Goal: Task Accomplishment & Management: Manage account settings

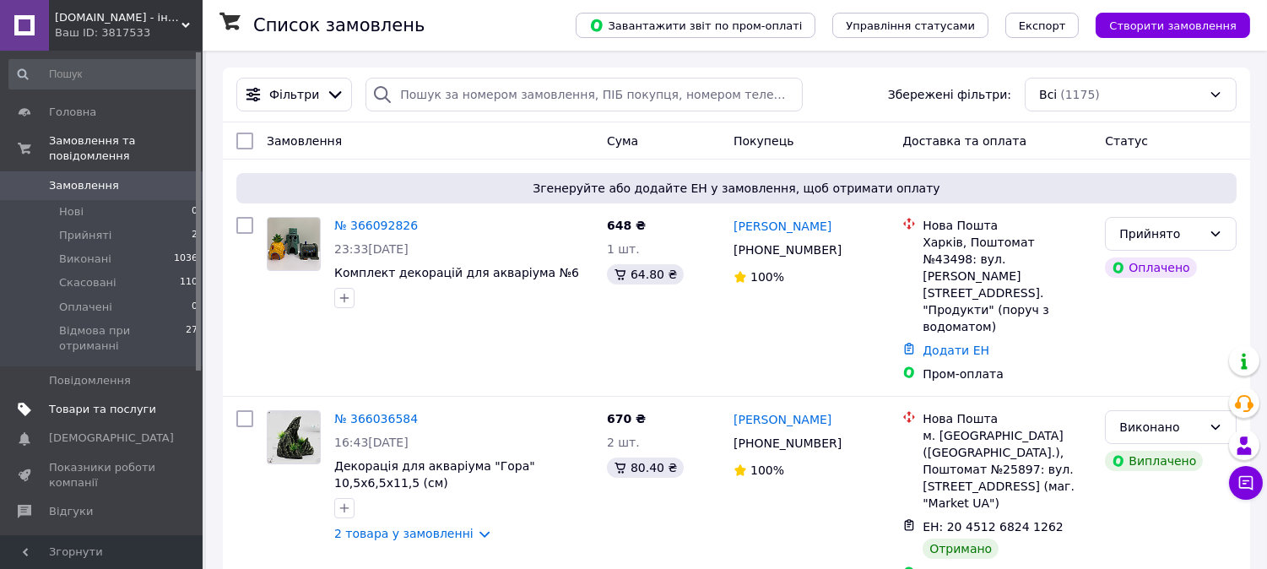
click at [96, 402] on span "Товари та послуги" at bounding box center [102, 409] width 107 height 15
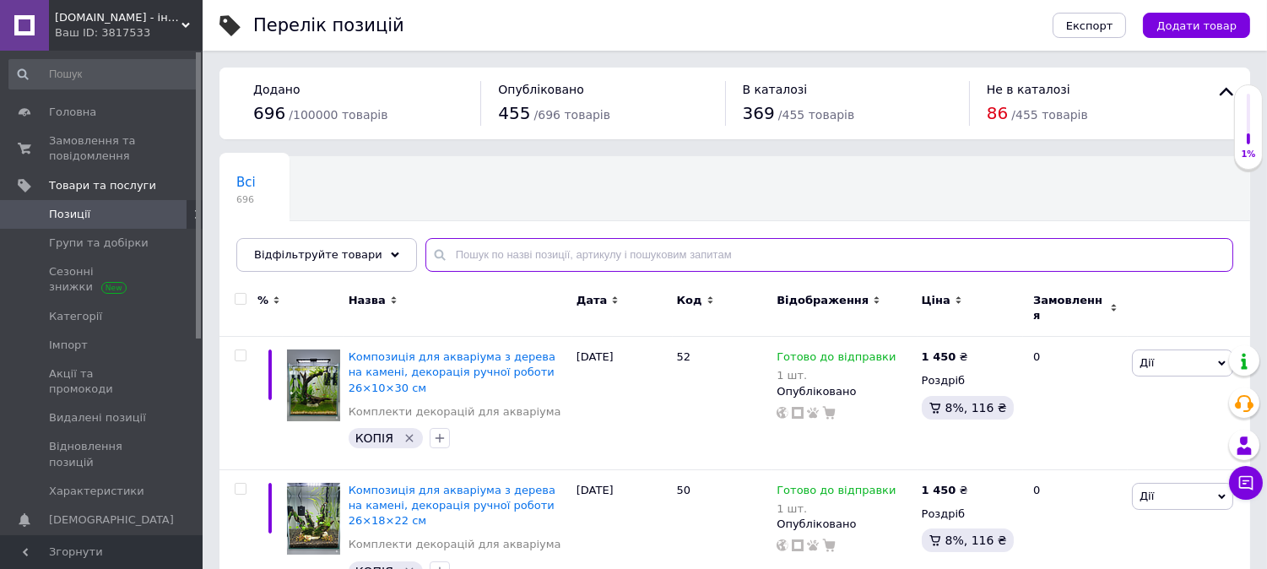
click at [491, 253] on input "text" at bounding box center [830, 255] width 808 height 34
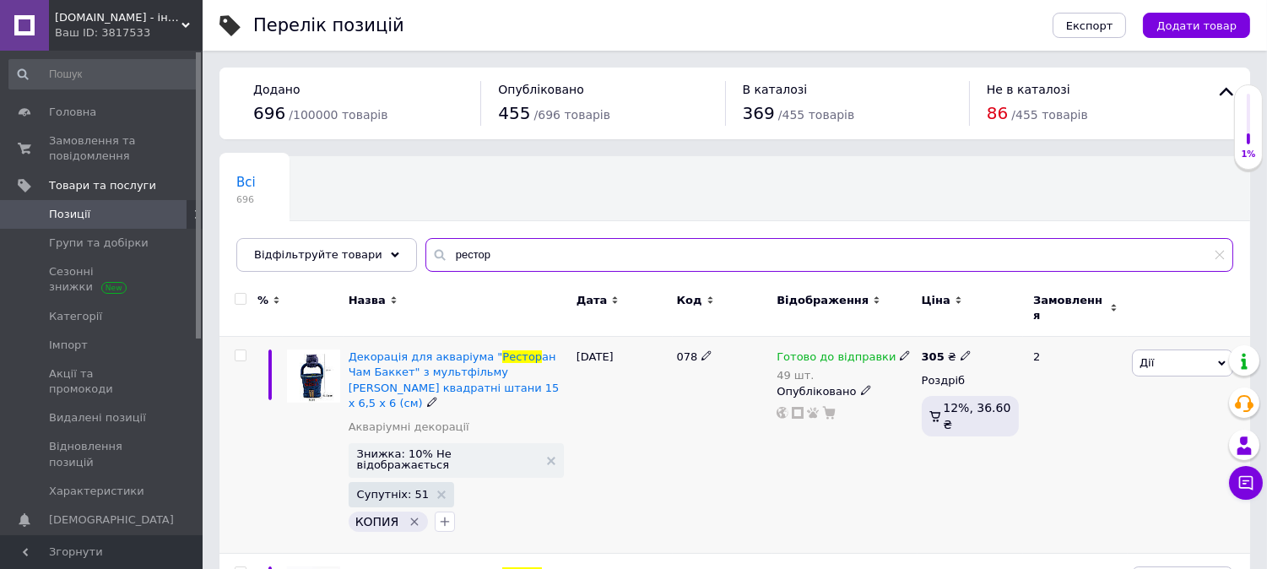
type input "рестор"
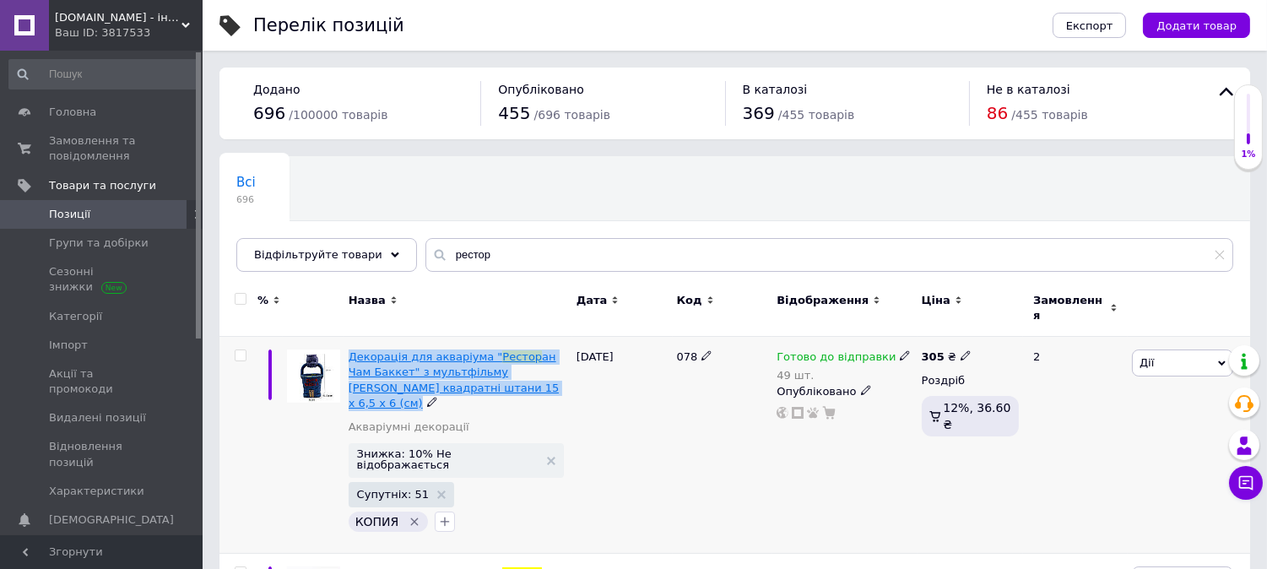
drag, startPoint x: 480, startPoint y: 378, endPoint x: 349, endPoint y: 352, distance: 133.5
click at [349, 352] on div "Декорація для акваріума " Рестор ан Чам Баккет" з мультфільму Губка Боб квадрат…" at bounding box center [459, 381] width 220 height 62
copy div "Декорація для акваріума " Рестор ан Чам Баккет" з мультфільму Губка Боб квадрат…"
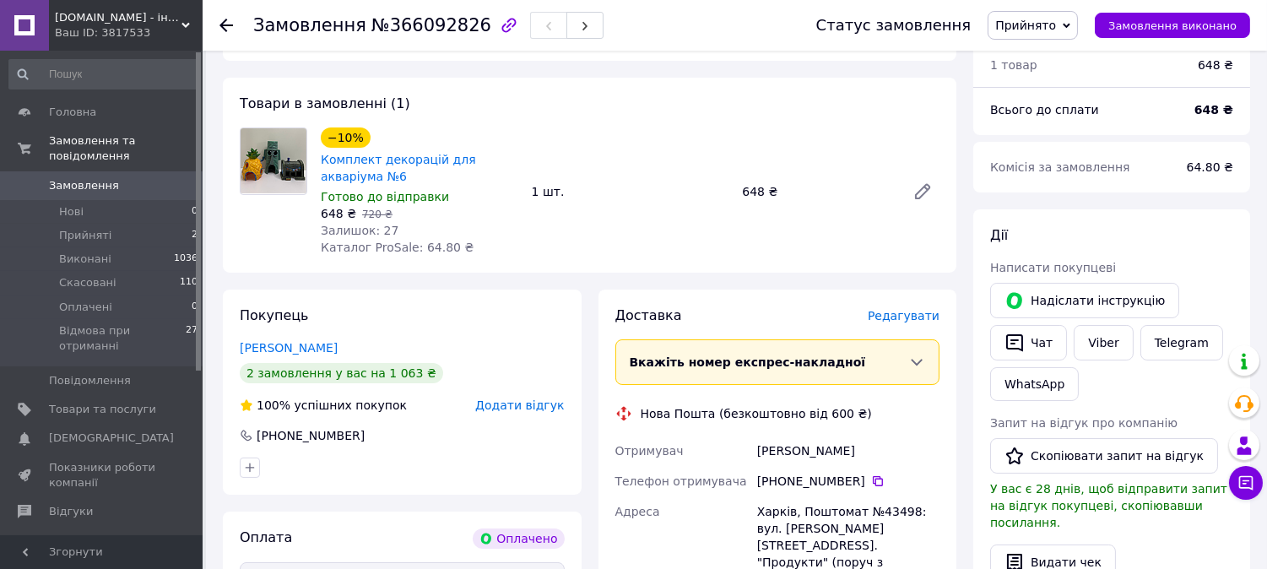
scroll to position [281, 0]
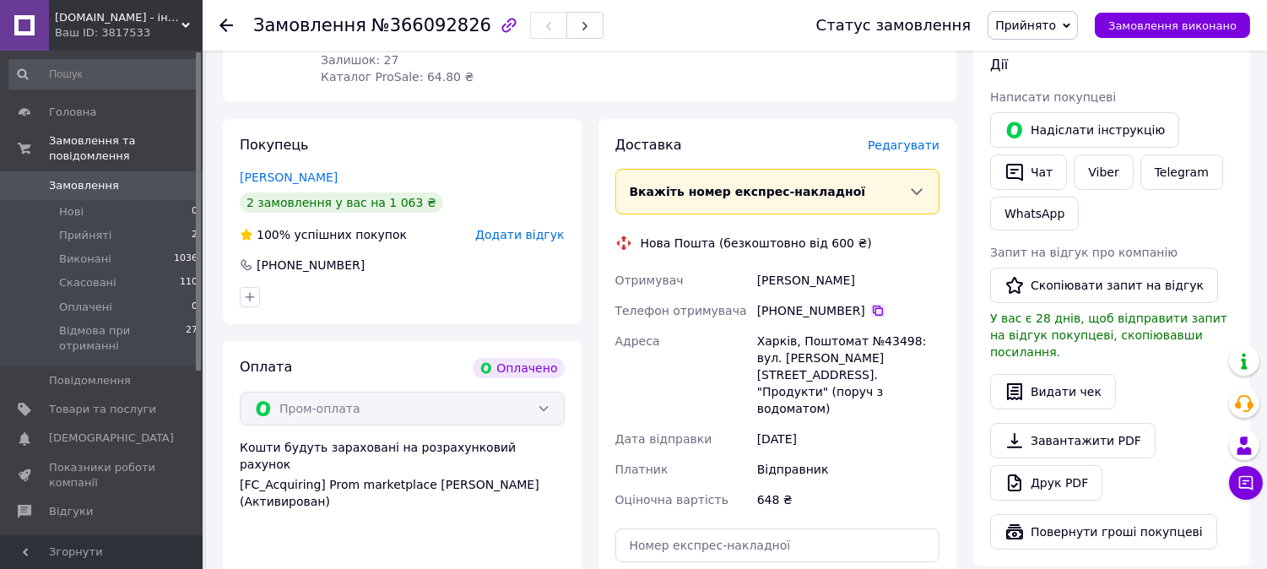
click at [871, 311] on icon at bounding box center [878, 311] width 14 height 14
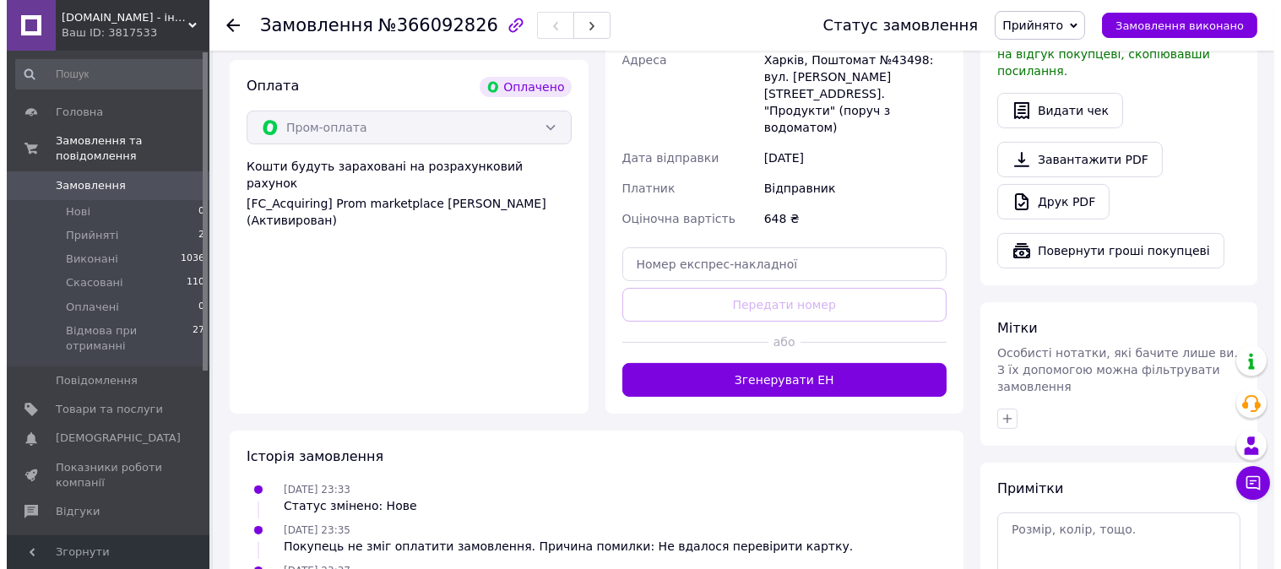
scroll to position [187, 0]
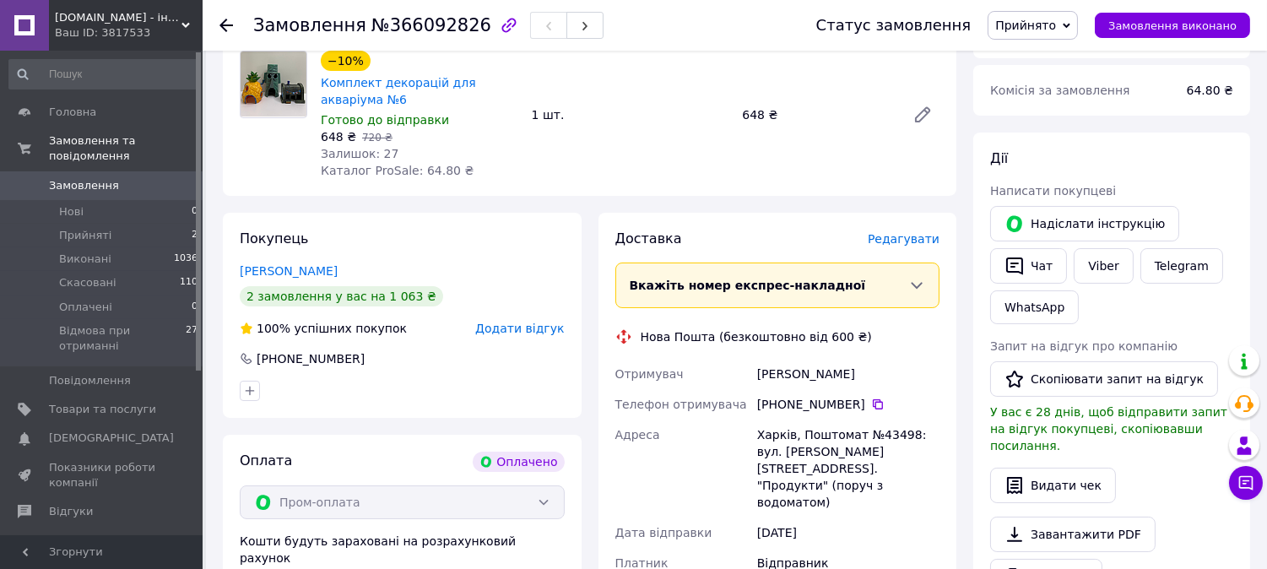
click at [908, 232] on span "Редагувати" at bounding box center [904, 239] width 72 height 14
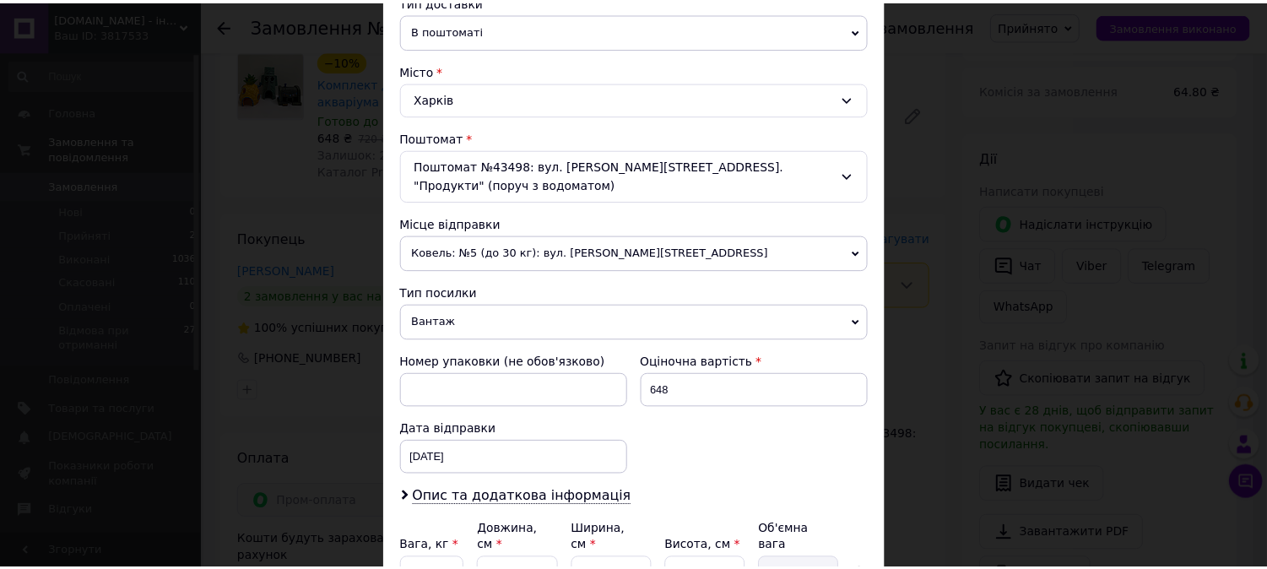
scroll to position [572, 0]
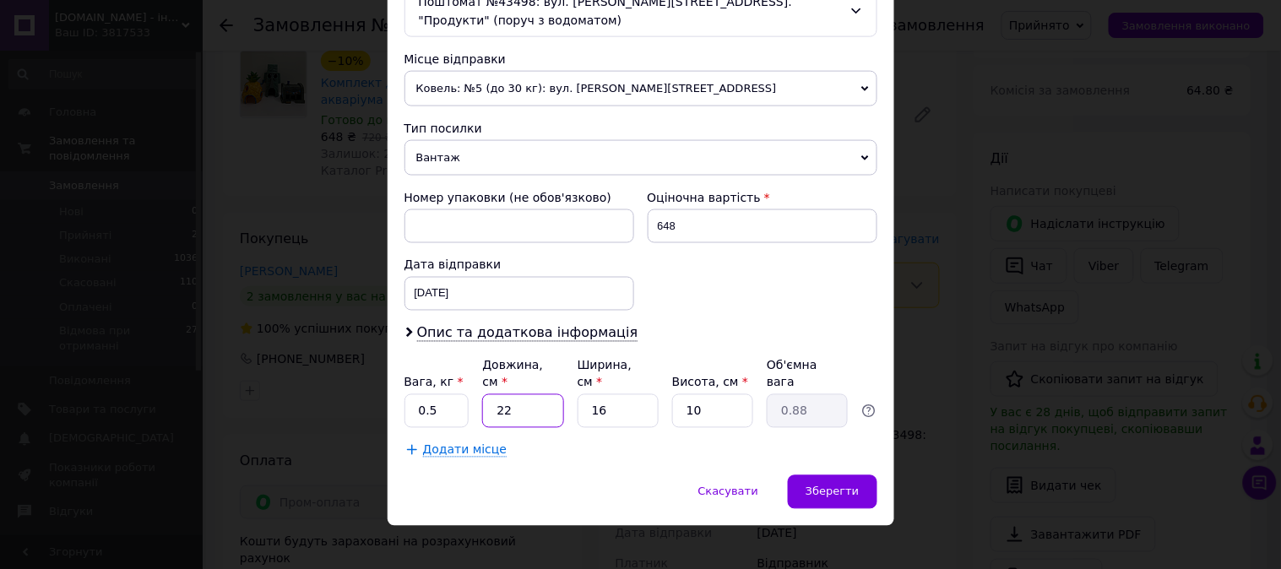
click at [508, 394] on input "22" at bounding box center [522, 411] width 81 height 34
click at [510, 394] on input "22" at bounding box center [522, 411] width 81 height 34
type input "4"
type input "0.16"
type input "44"
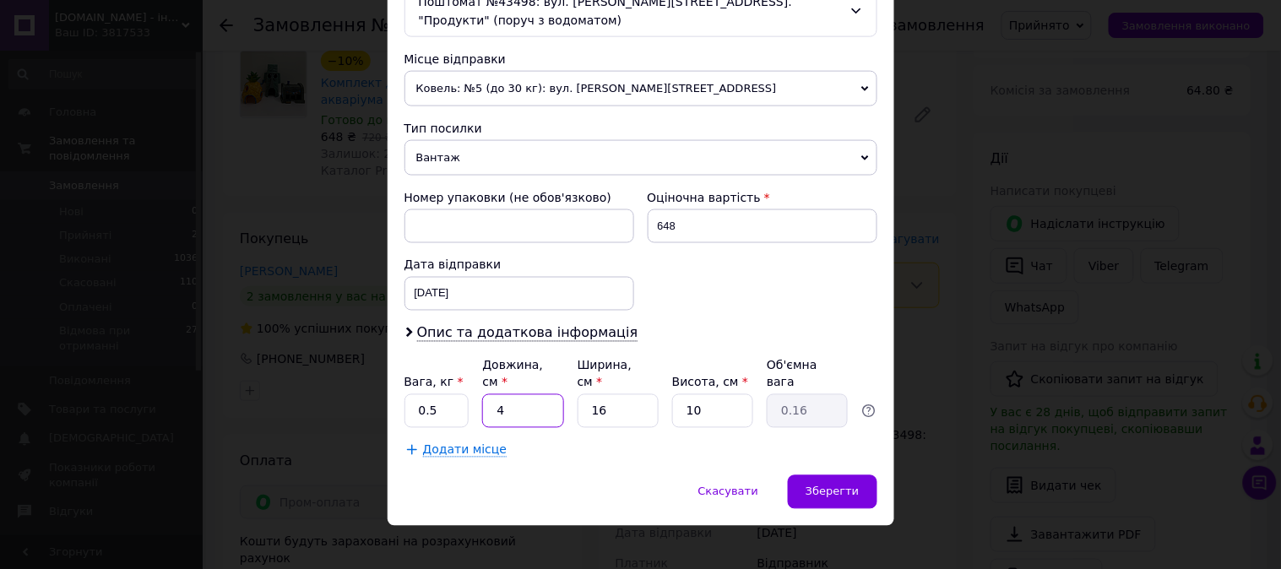
type input "1.76"
type input "44"
type input "1"
type input "0.11"
type input "10"
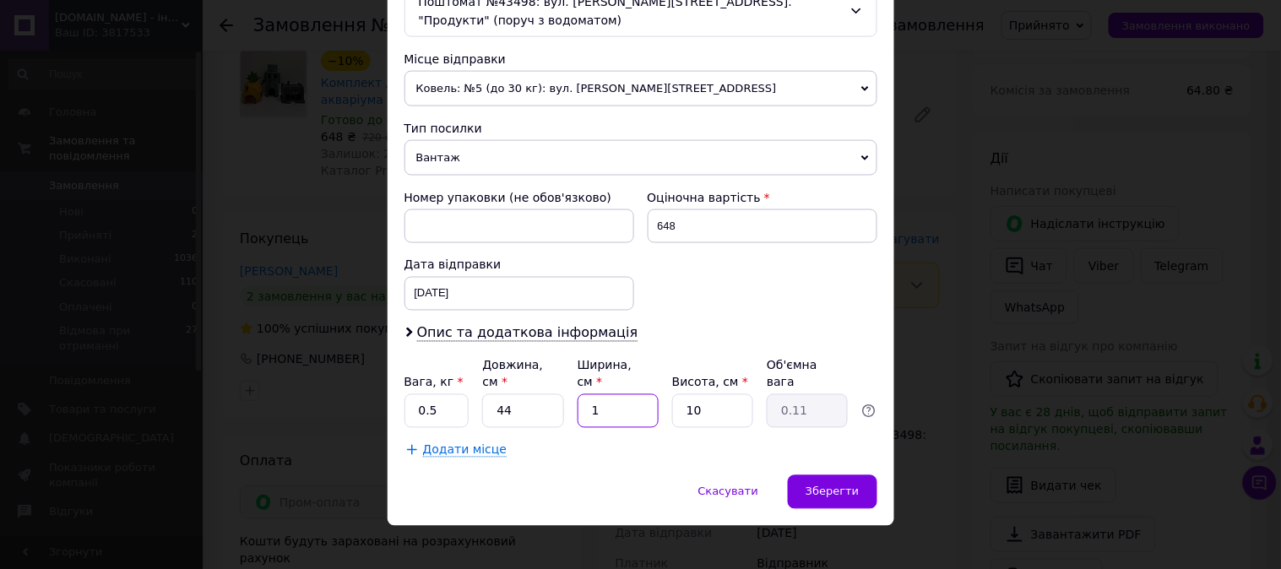
type input "1.1"
type input "10"
type input "1"
type input "0.11"
type input "10"
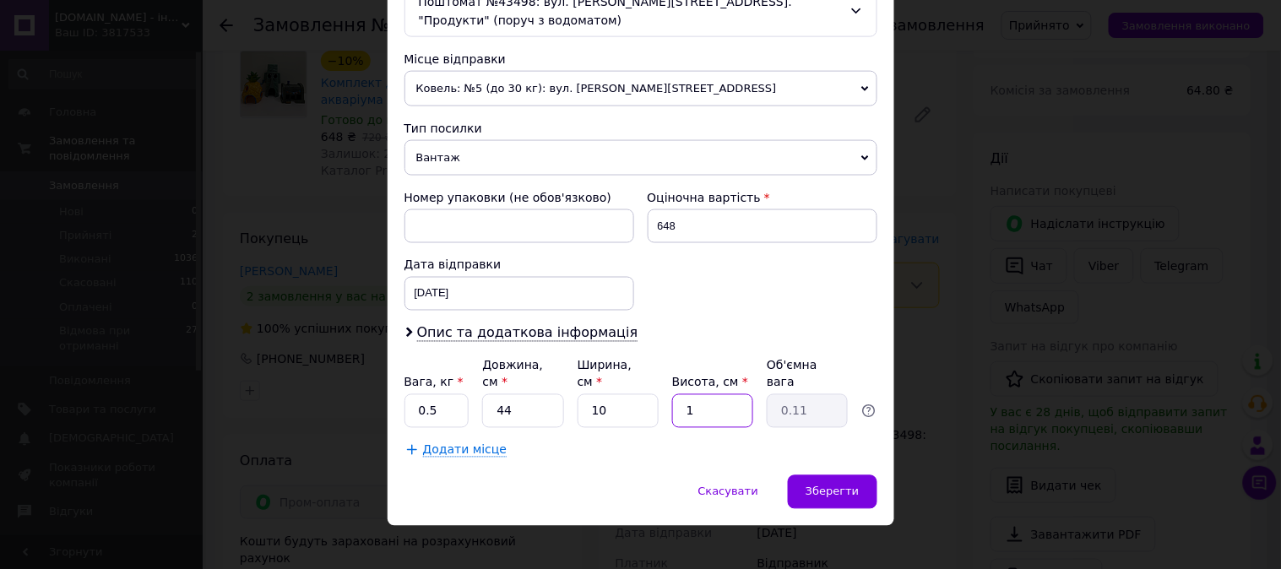
type input "1.1"
click at [832, 485] on span "Зберегти" at bounding box center [831, 491] width 53 height 13
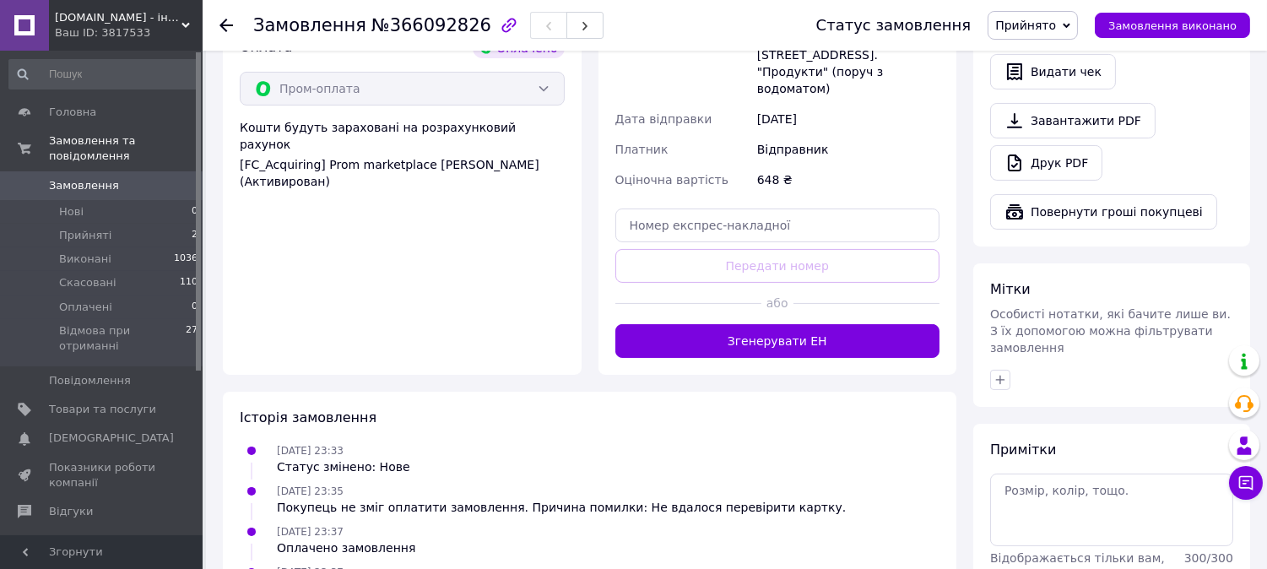
scroll to position [656, 0]
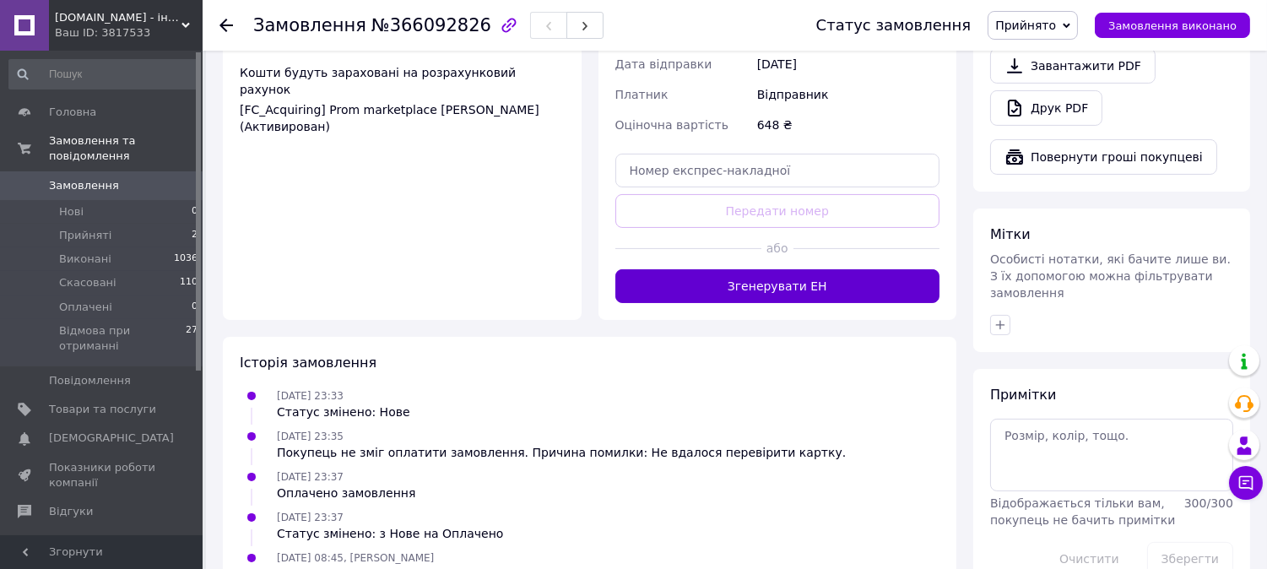
click at [809, 269] on button "Згенерувати ЕН" at bounding box center [777, 286] width 325 height 34
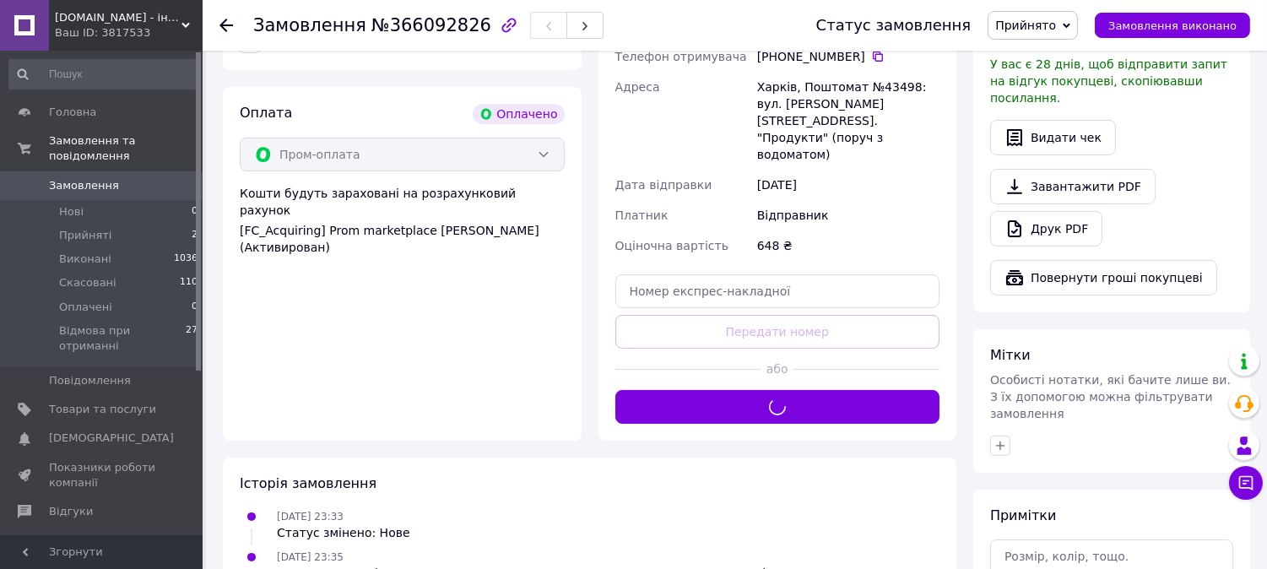
scroll to position [187, 0]
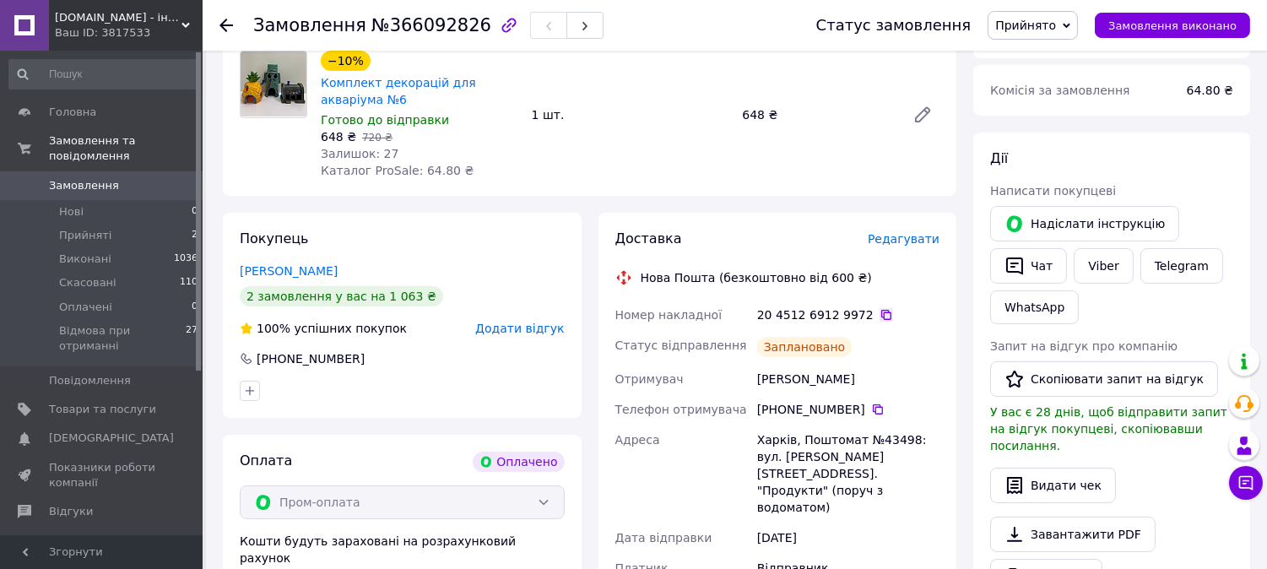
click at [880, 315] on icon at bounding box center [887, 315] width 14 height 14
click at [417, 24] on span "№366092826" at bounding box center [431, 25] width 120 height 20
copy span "366092826"
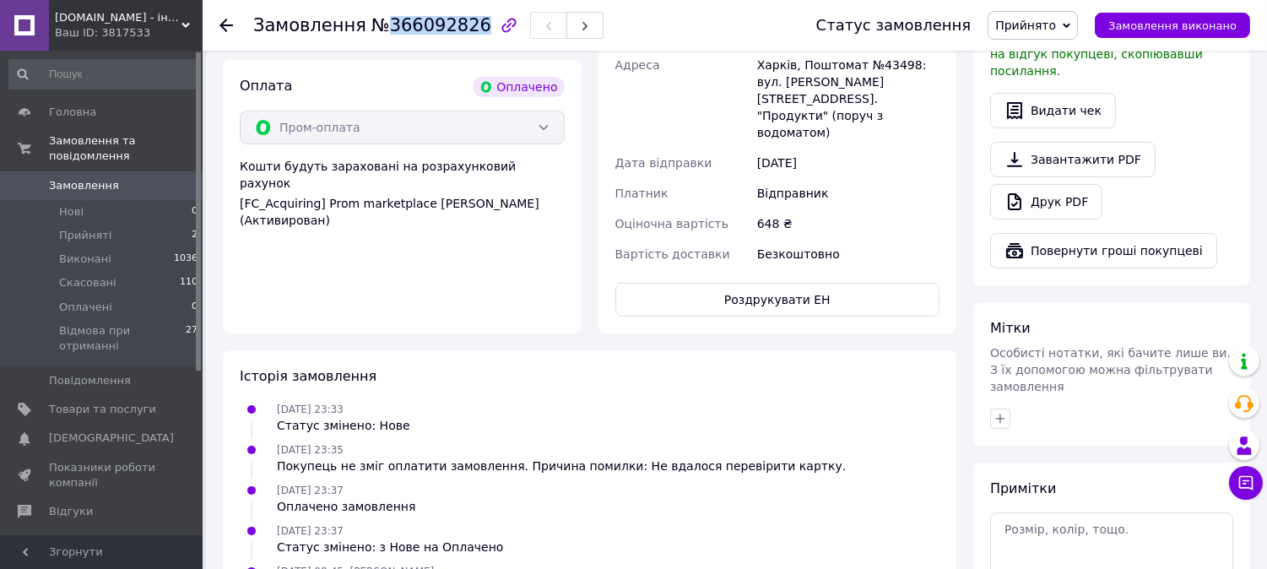
scroll to position [268, 0]
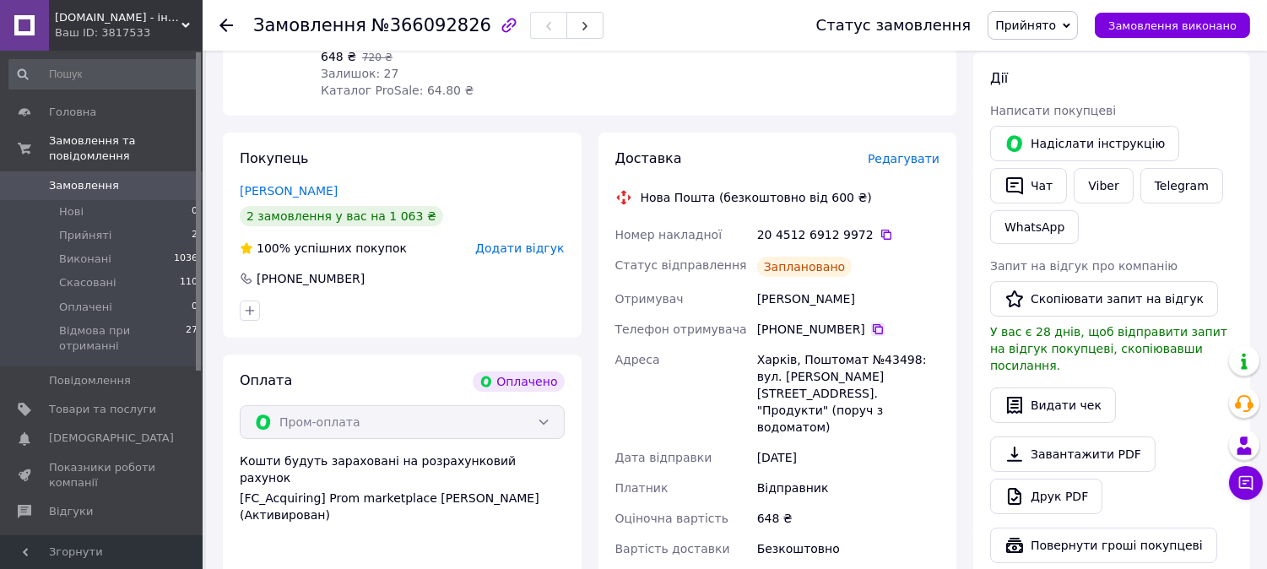
click at [871, 331] on icon at bounding box center [878, 330] width 14 height 14
click at [947, 344] on div "Доставка Редагувати Нова Пошта (безкоштовно від 600 ₴) Номер накладної 20 4512 …" at bounding box center [778, 381] width 359 height 496
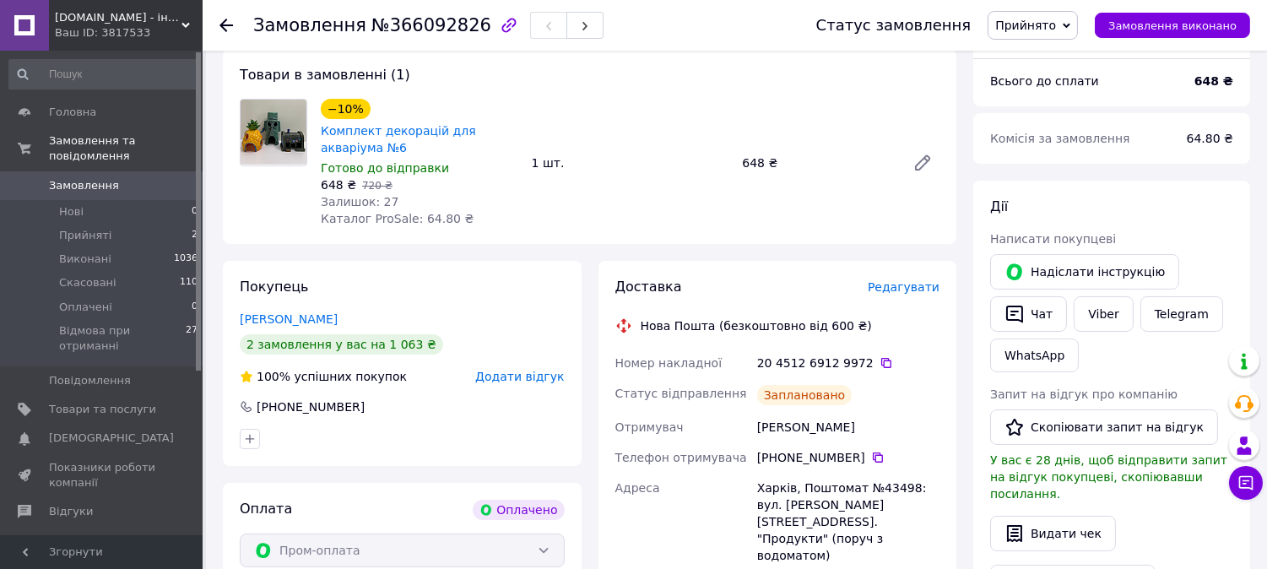
scroll to position [0, 0]
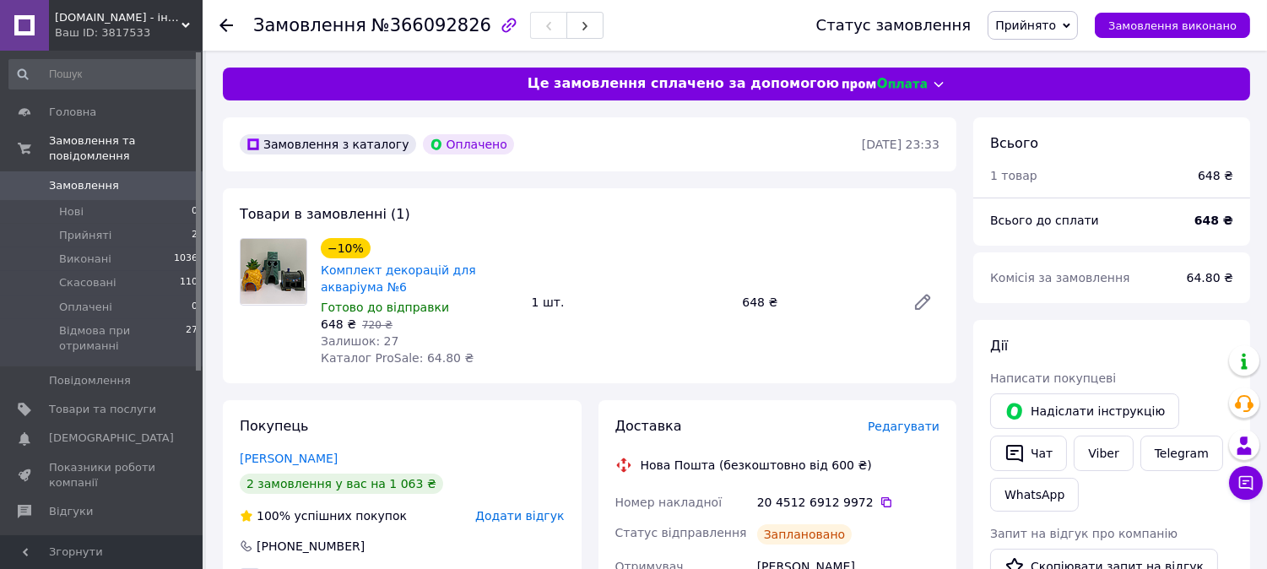
click at [951, 377] on div "Товари в замовленні (1) −10% Комплект декорацій для акваріума №6 Готово до відп…" at bounding box center [590, 285] width 734 height 195
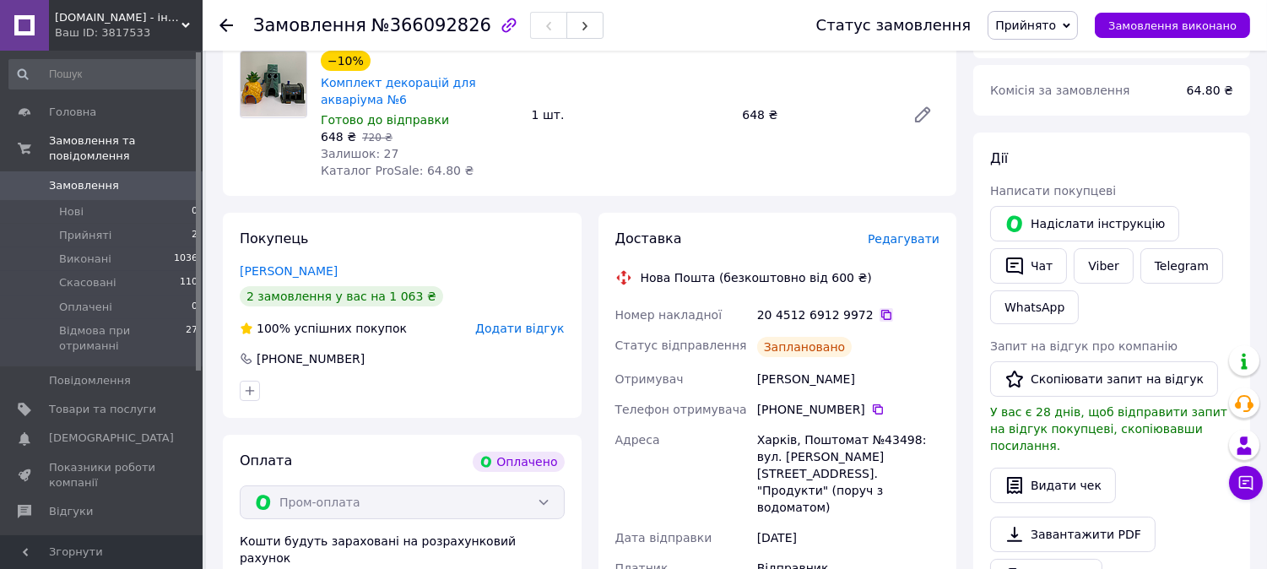
click at [881, 312] on icon at bounding box center [886, 315] width 10 height 10
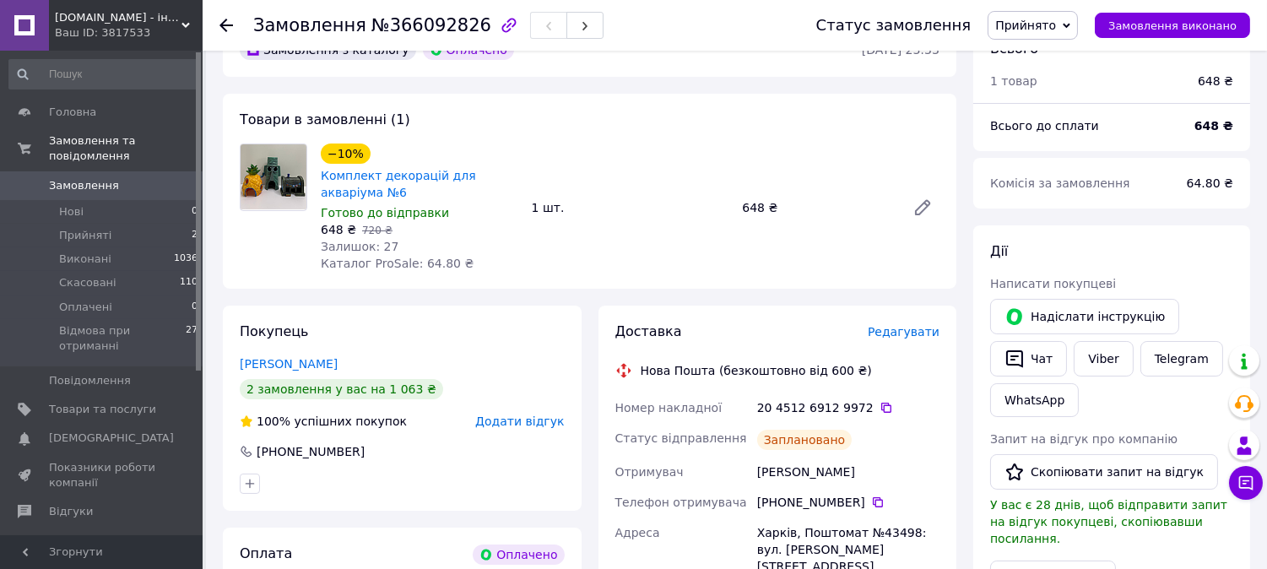
scroll to position [0, 0]
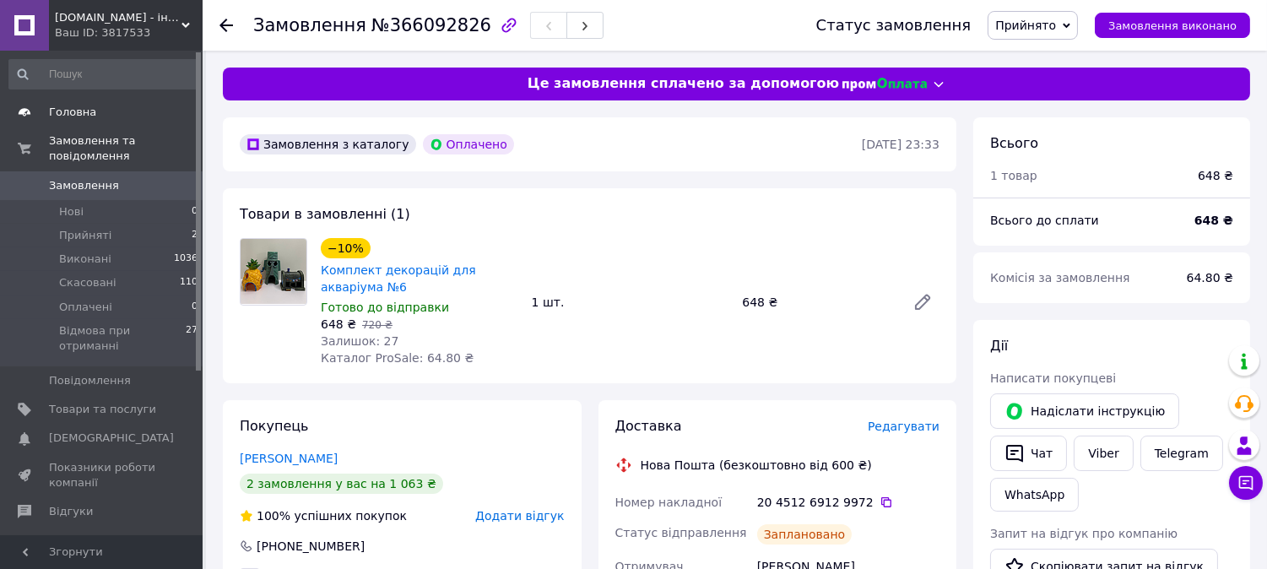
click at [65, 115] on span "Головна" at bounding box center [72, 112] width 47 height 15
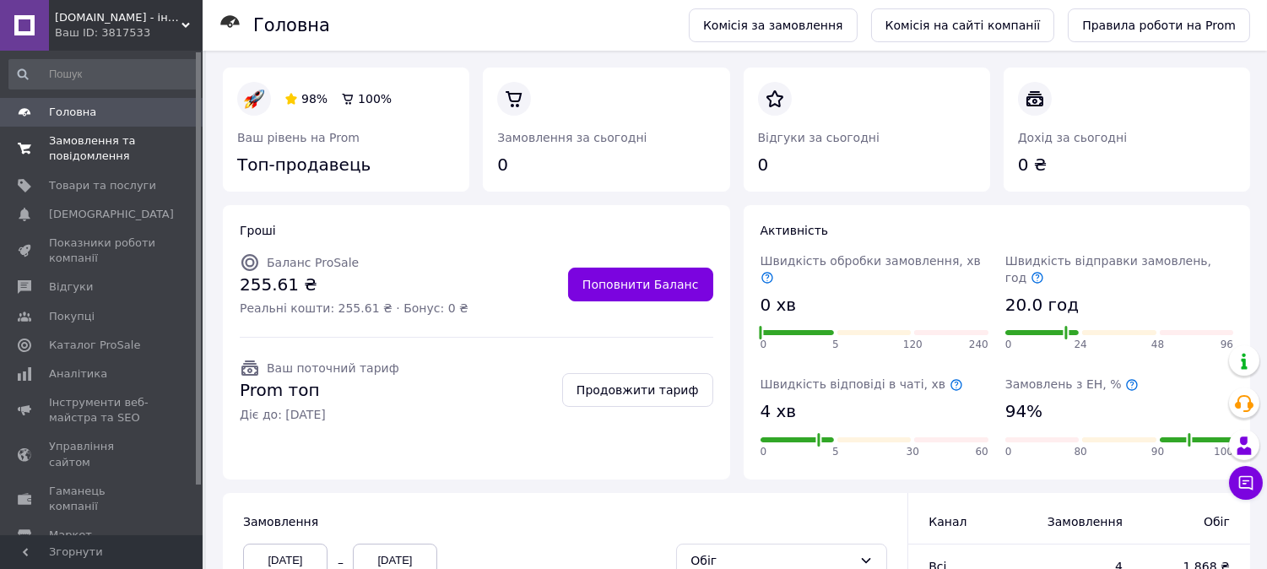
click at [82, 158] on span "Замовлення та повідомлення" at bounding box center [102, 148] width 107 height 30
